Goal: Complete application form: Complete application form

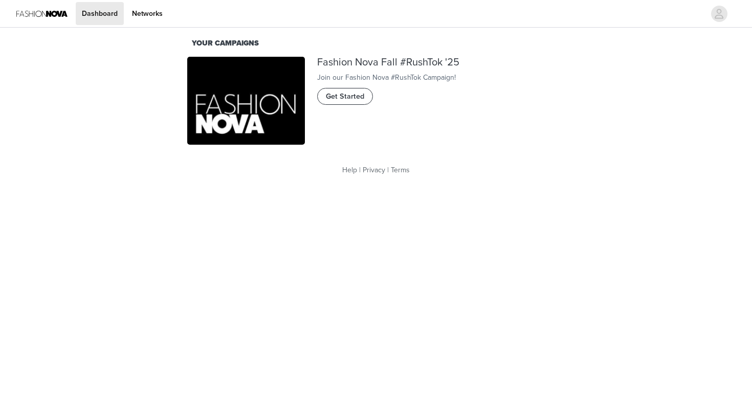
click at [356, 102] on span "Get Started" at bounding box center [345, 96] width 38 height 11
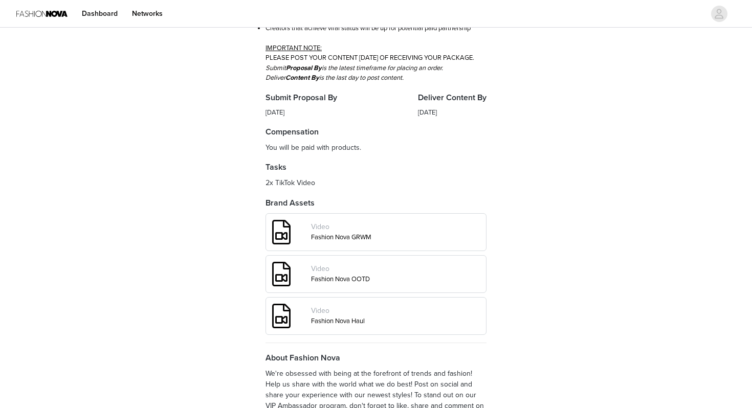
scroll to position [370, 0]
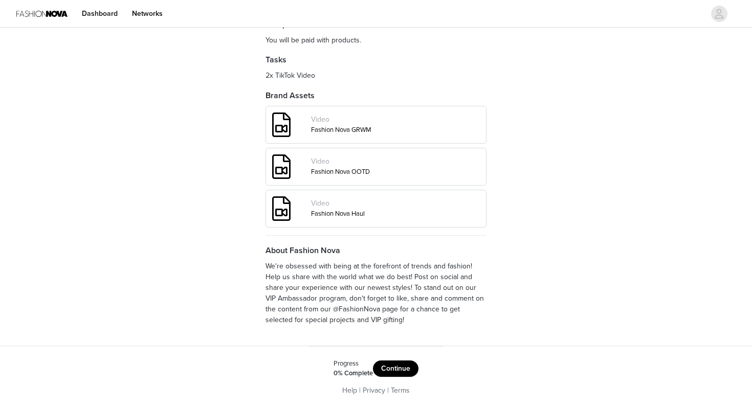
click at [384, 371] on button "Continue" at bounding box center [396, 368] width 46 height 16
click at [398, 370] on button "Get Started" at bounding box center [403, 368] width 53 height 16
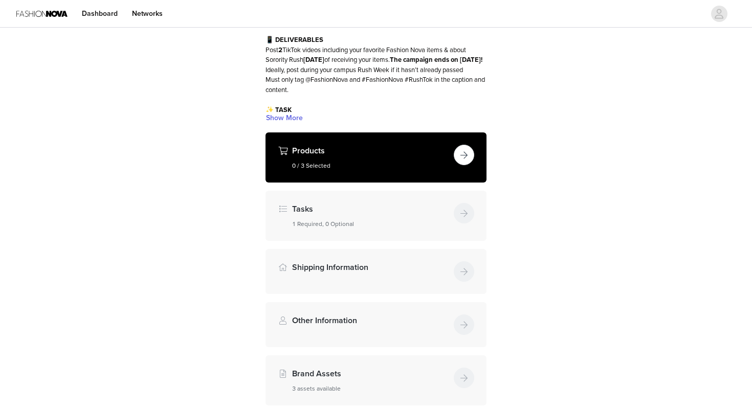
scroll to position [86, 0]
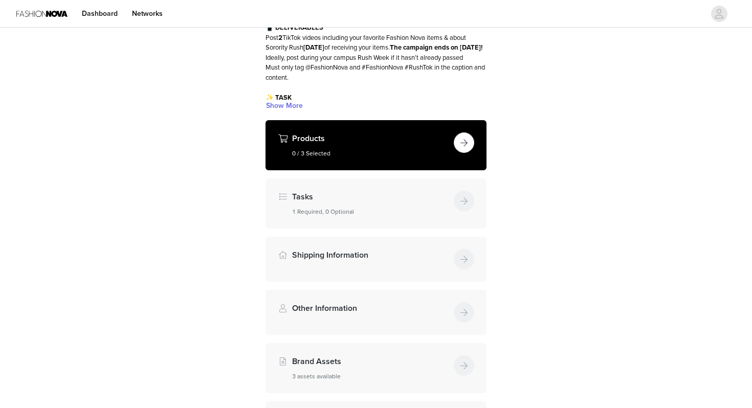
click at [459, 146] on button "button" at bounding box center [464, 142] width 20 height 20
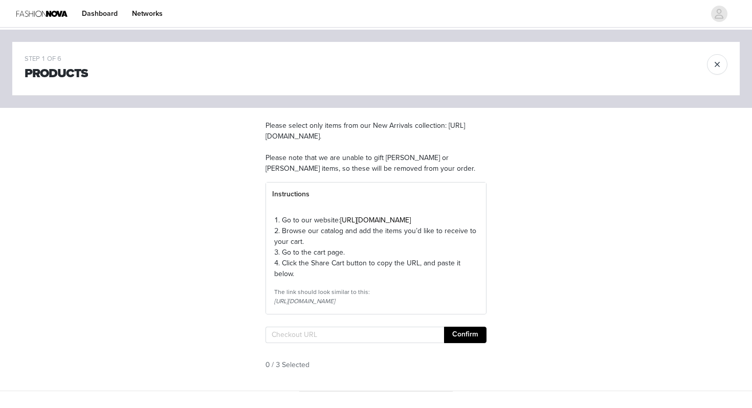
scroll to position [77, 0]
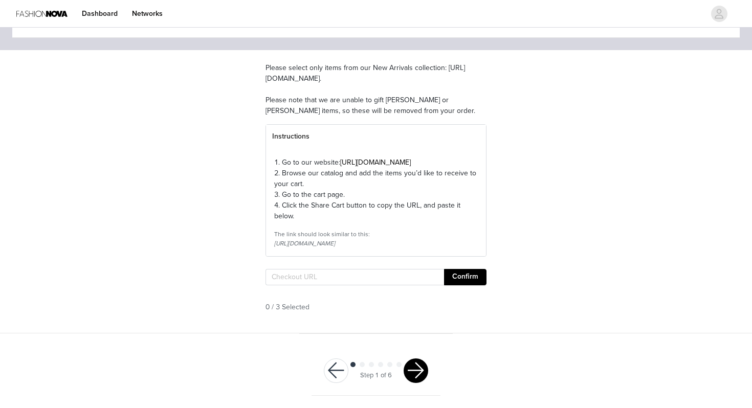
click at [331, 368] on button "button" at bounding box center [336, 370] width 25 height 25
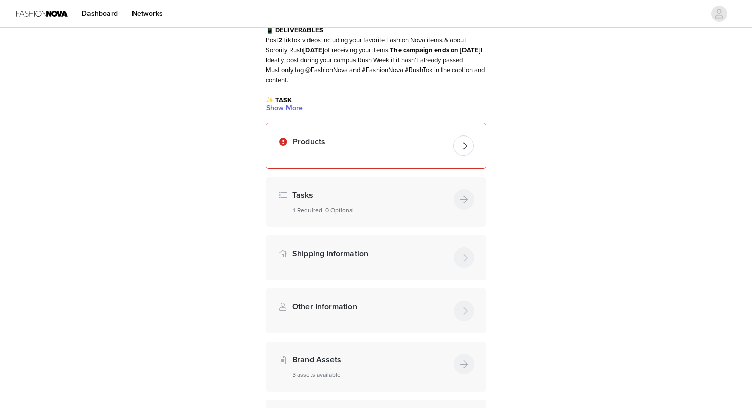
scroll to position [70, 0]
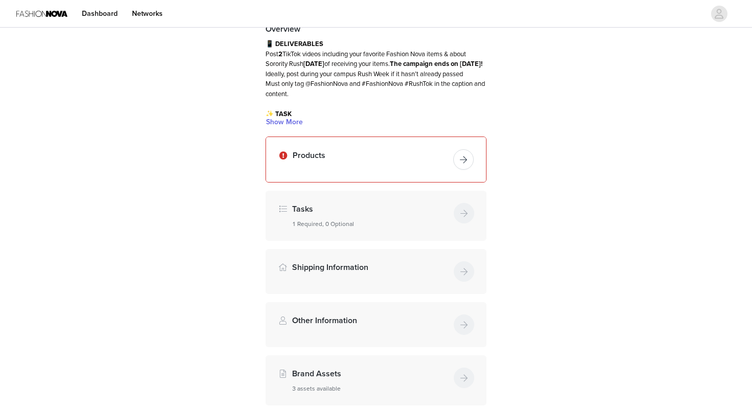
click at [375, 158] on h4 "Products" at bounding box center [370, 155] width 156 height 12
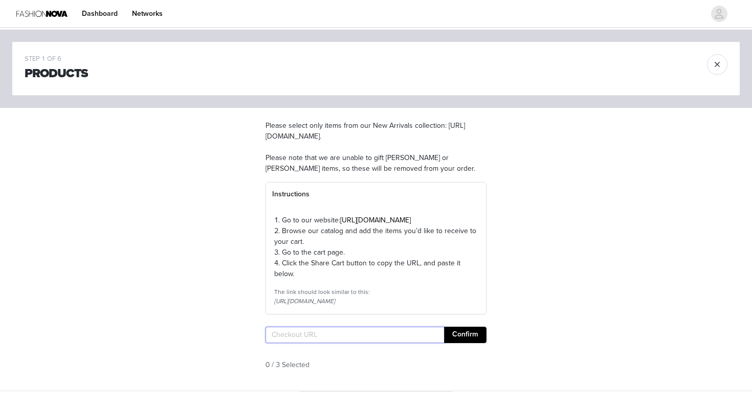
click at [321, 343] on input "text" at bounding box center [354, 335] width 178 height 16
paste input "[URL][DOMAIN_NAME]"
type input "[URL][DOMAIN_NAME]"
click at [455, 343] on button "Confirm" at bounding box center [465, 335] width 42 height 16
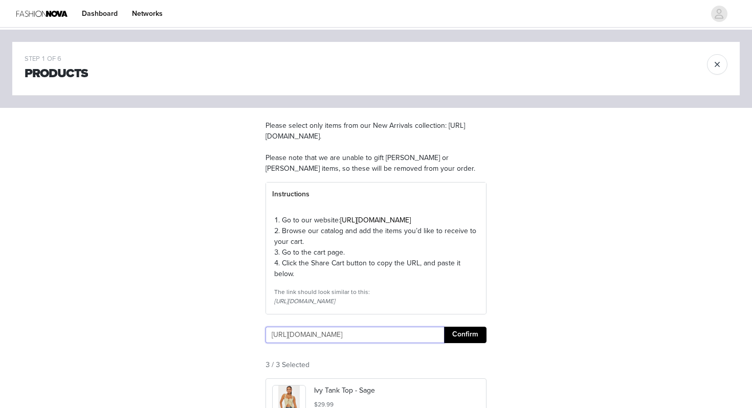
scroll to position [0, 0]
drag, startPoint x: 382, startPoint y: 357, endPoint x: 218, endPoint y: 353, distance: 164.2
click at [218, 353] on div "STEP 1 OF 6 Products Please select only items from our New Arrivals collection:…" at bounding box center [376, 338] width 752 height 616
click at [516, 318] on div "STEP 1 OF 6 Products Please select only items from our New Arrivals collection:…" at bounding box center [376, 338] width 752 height 616
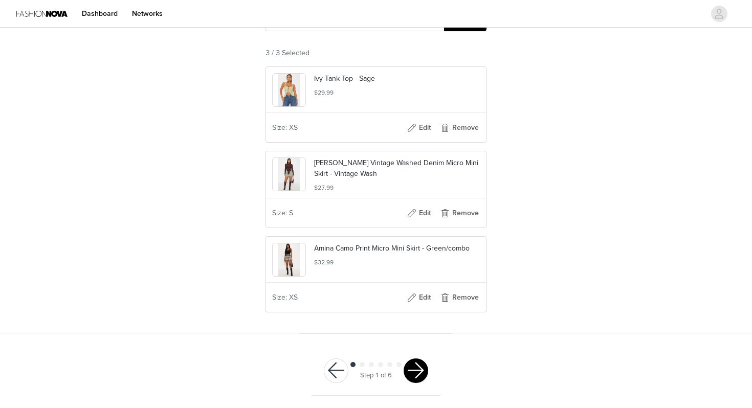
scroll to position [331, 0]
click at [417, 369] on button "button" at bounding box center [415, 370] width 25 height 25
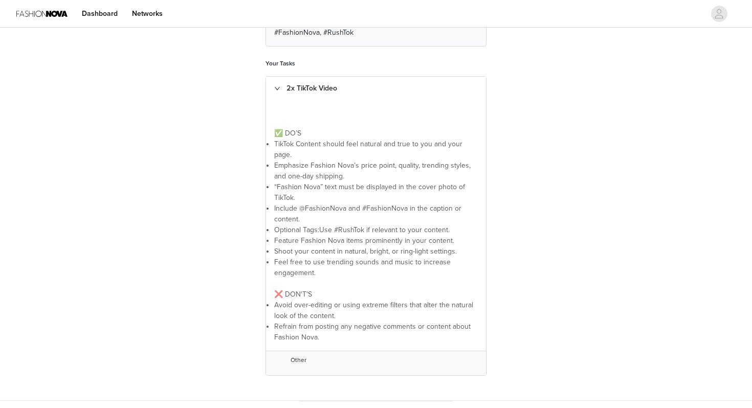
scroll to position [246, 0]
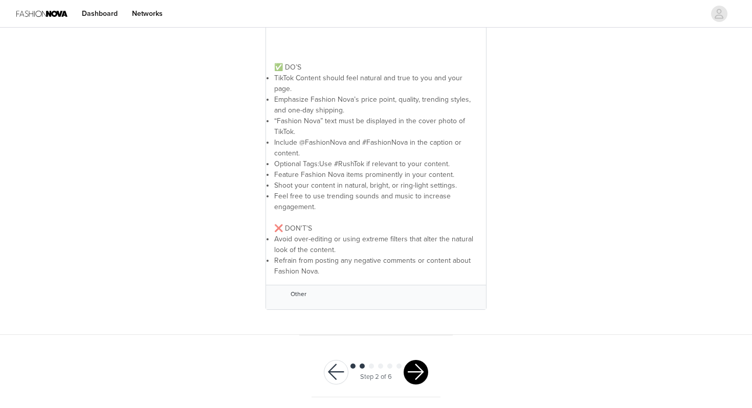
click at [416, 370] on button "button" at bounding box center [415, 372] width 25 height 25
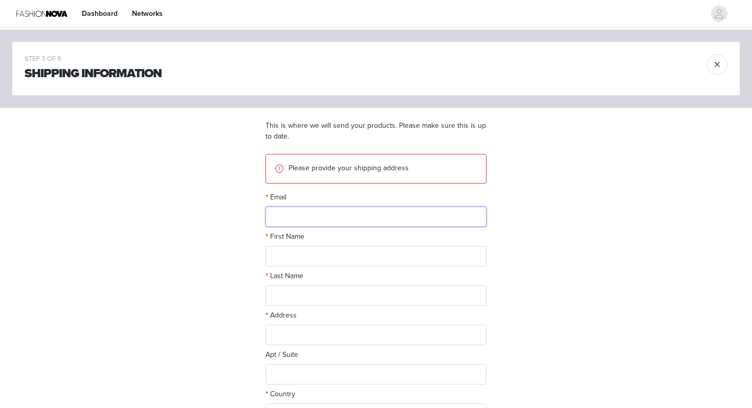
click at [391, 223] on input "text" at bounding box center [375, 217] width 221 height 20
type input "[EMAIL_ADDRESS][DOMAIN_NAME]"
type input "[PERSON_NAME]"
type input "[STREET_ADDRESS]"
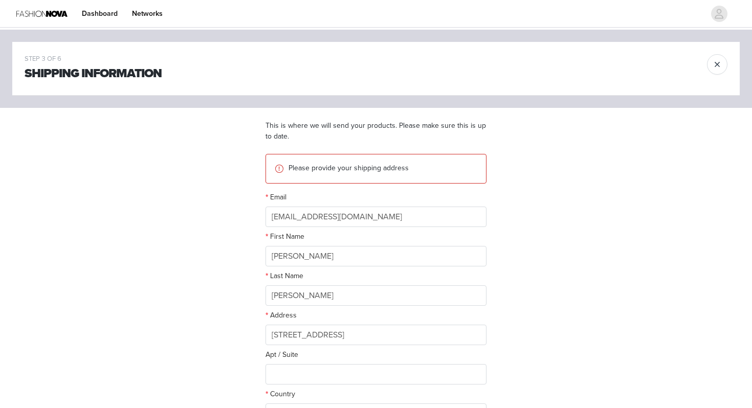
type input "[PERSON_NAME]"
type input "75072"
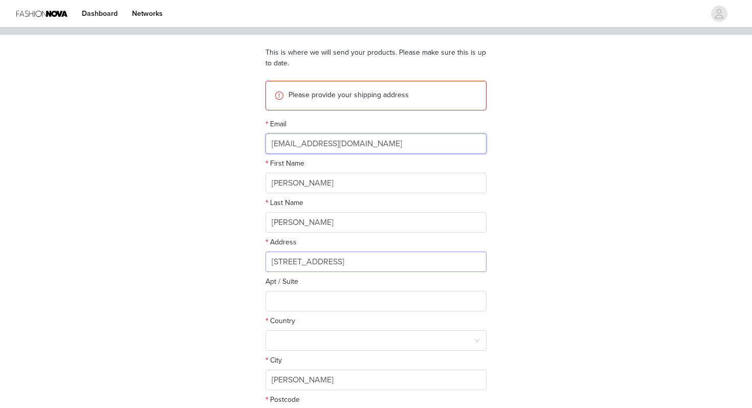
scroll to position [74, 0]
click at [339, 259] on input "[STREET_ADDRESS]" at bounding box center [375, 261] width 221 height 20
drag, startPoint x: 274, startPoint y: 263, endPoint x: 350, endPoint y: 264, distance: 75.7
click at [351, 264] on input "[STREET_ADDRESS]" at bounding box center [375, 261] width 221 height 20
type input "[STREET_ADDRESS]"
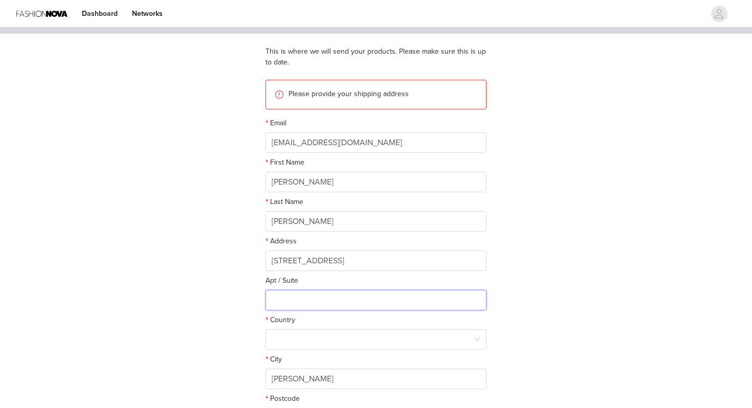
type input "#4089"
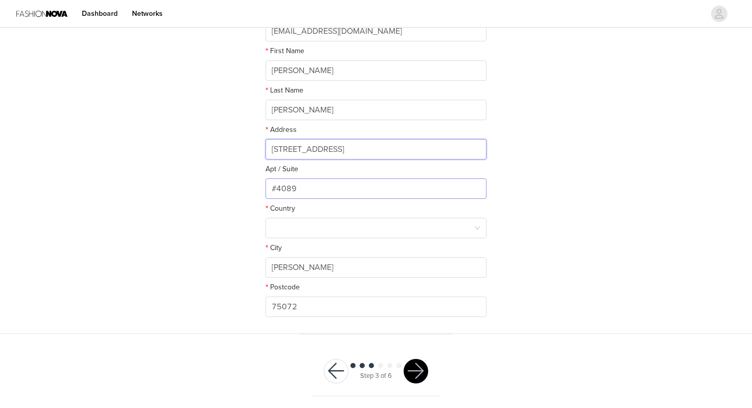
scroll to position [185, 0]
click at [339, 236] on div at bounding box center [373, 228] width 202 height 19
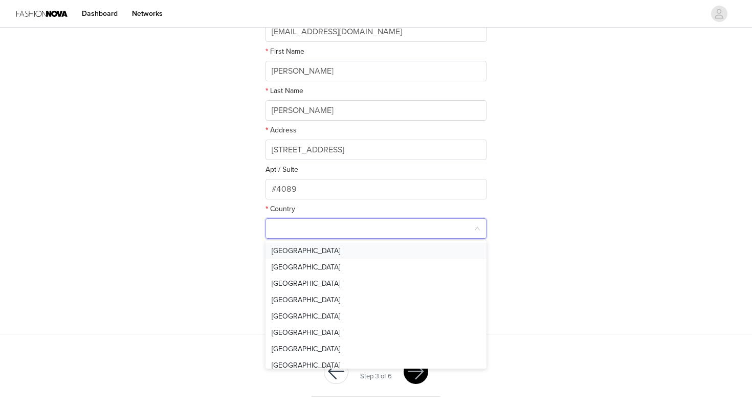
click at [330, 250] on li "[GEOGRAPHIC_DATA]" at bounding box center [375, 251] width 221 height 16
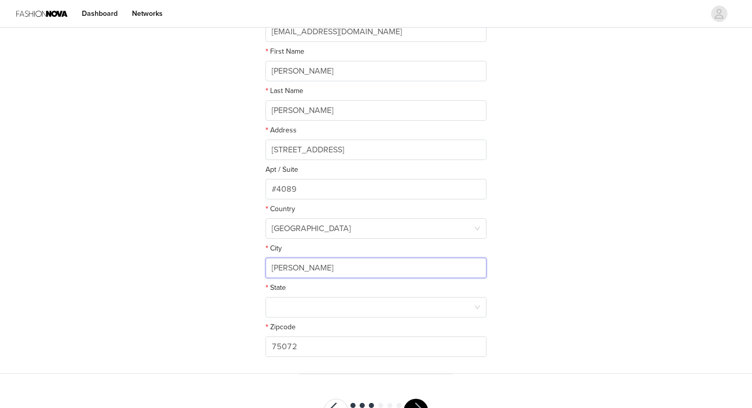
drag, startPoint x: 305, startPoint y: 268, endPoint x: 246, endPoint y: 263, distance: 58.5
click at [245, 263] on div "STEP 3 OF 6 Shipping Information This is where we will send your products. Plea…" at bounding box center [376, 109] width 752 height 529
type input "Tempe"
click at [339, 306] on div at bounding box center [373, 307] width 202 height 19
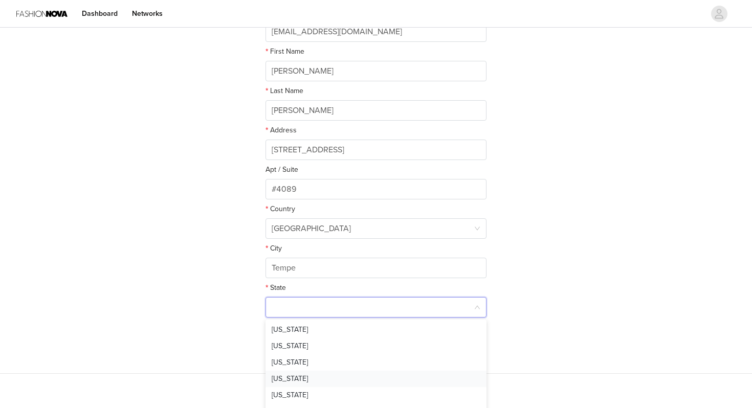
click at [301, 376] on li "[US_STATE]" at bounding box center [375, 379] width 221 height 16
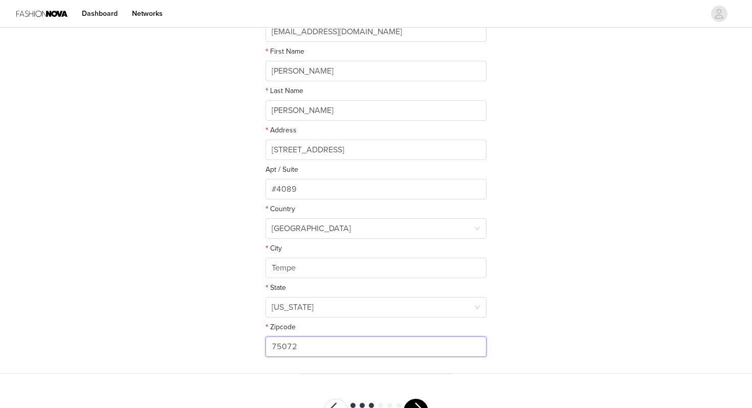
drag, startPoint x: 312, startPoint y: 345, endPoint x: 241, endPoint y: 345, distance: 71.1
click at [241, 345] on div "STEP 3 OF 6 Shipping Information This is where we will send your products. Plea…" at bounding box center [376, 109] width 752 height 529
type input "85281"
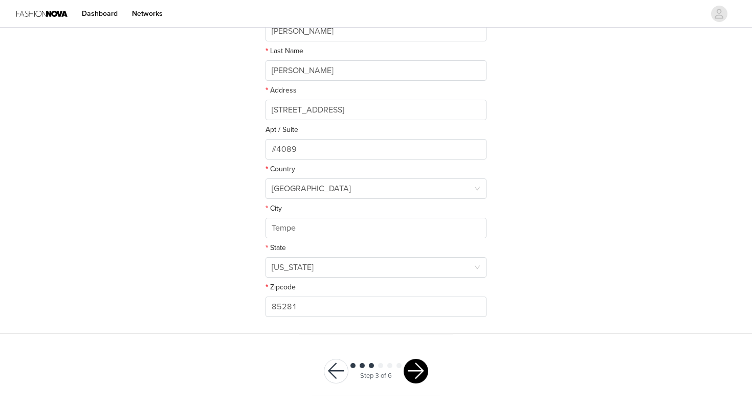
click at [417, 369] on button "button" at bounding box center [415, 371] width 25 height 25
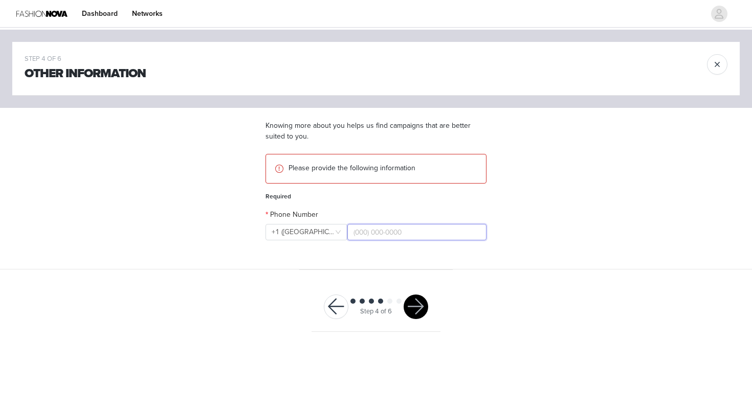
click at [367, 239] on input "text" at bounding box center [416, 232] width 139 height 16
type input "[PHONE_NUMBER]"
click at [410, 301] on button "button" at bounding box center [415, 307] width 25 height 25
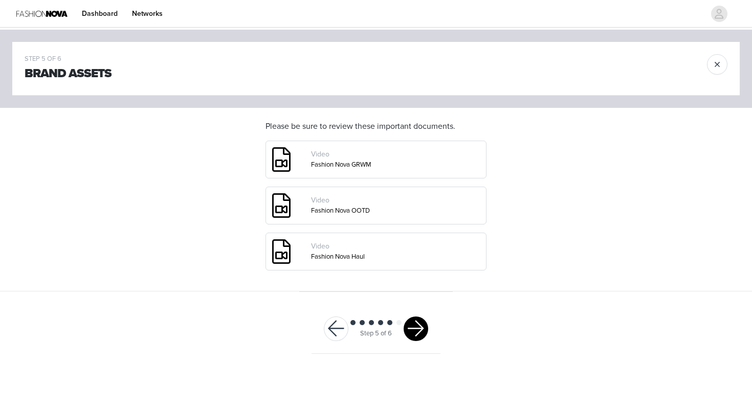
click at [365, 245] on div "Video" at bounding box center [375, 246] width 128 height 11
click at [417, 321] on button "button" at bounding box center [415, 329] width 25 height 25
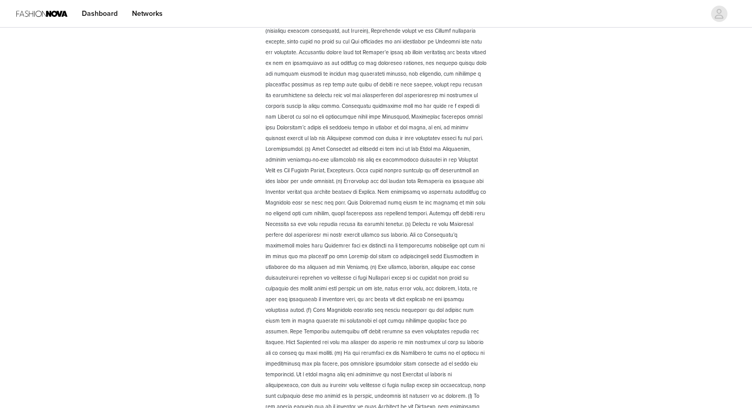
scroll to position [1381, 0]
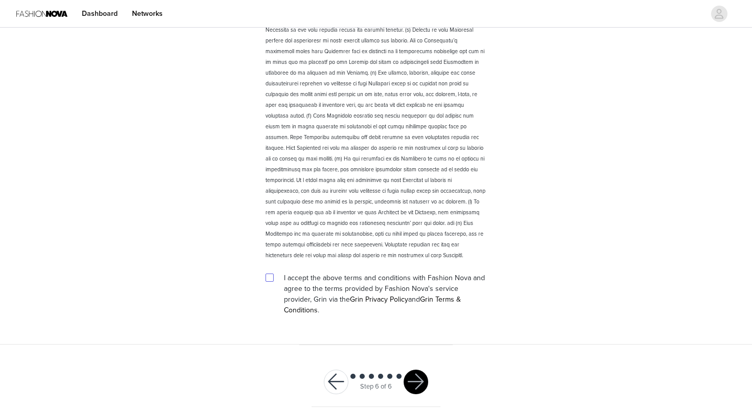
click at [272, 275] on input "checkbox" at bounding box center [268, 277] width 7 height 7
checkbox input "true"
click at [407, 370] on div at bounding box center [415, 382] width 25 height 25
click at [416, 370] on button "button" at bounding box center [415, 382] width 25 height 25
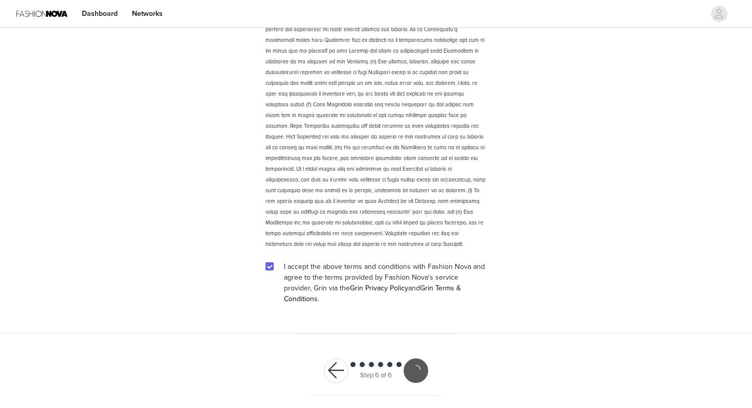
scroll to position [1343, 0]
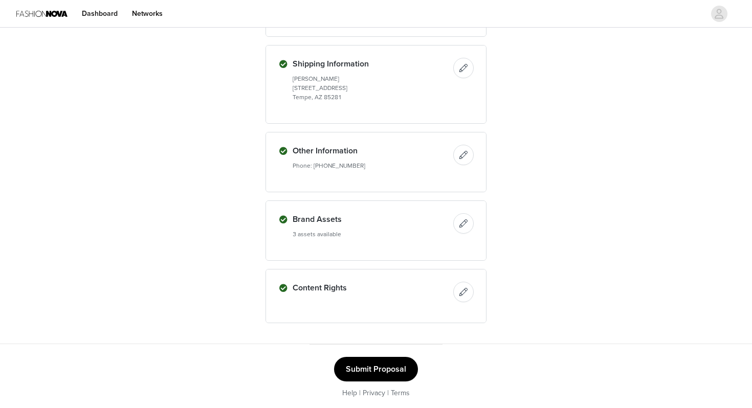
scroll to position [426, 0]
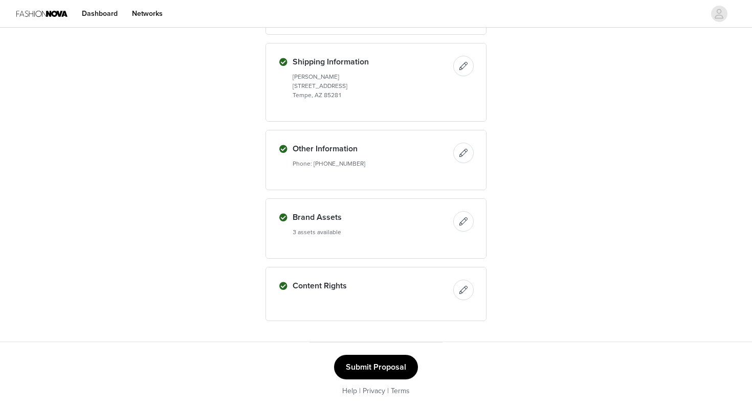
click at [398, 364] on button "Submit Proposal" at bounding box center [376, 367] width 84 height 25
